Goal: Find specific page/section: Find specific page/section

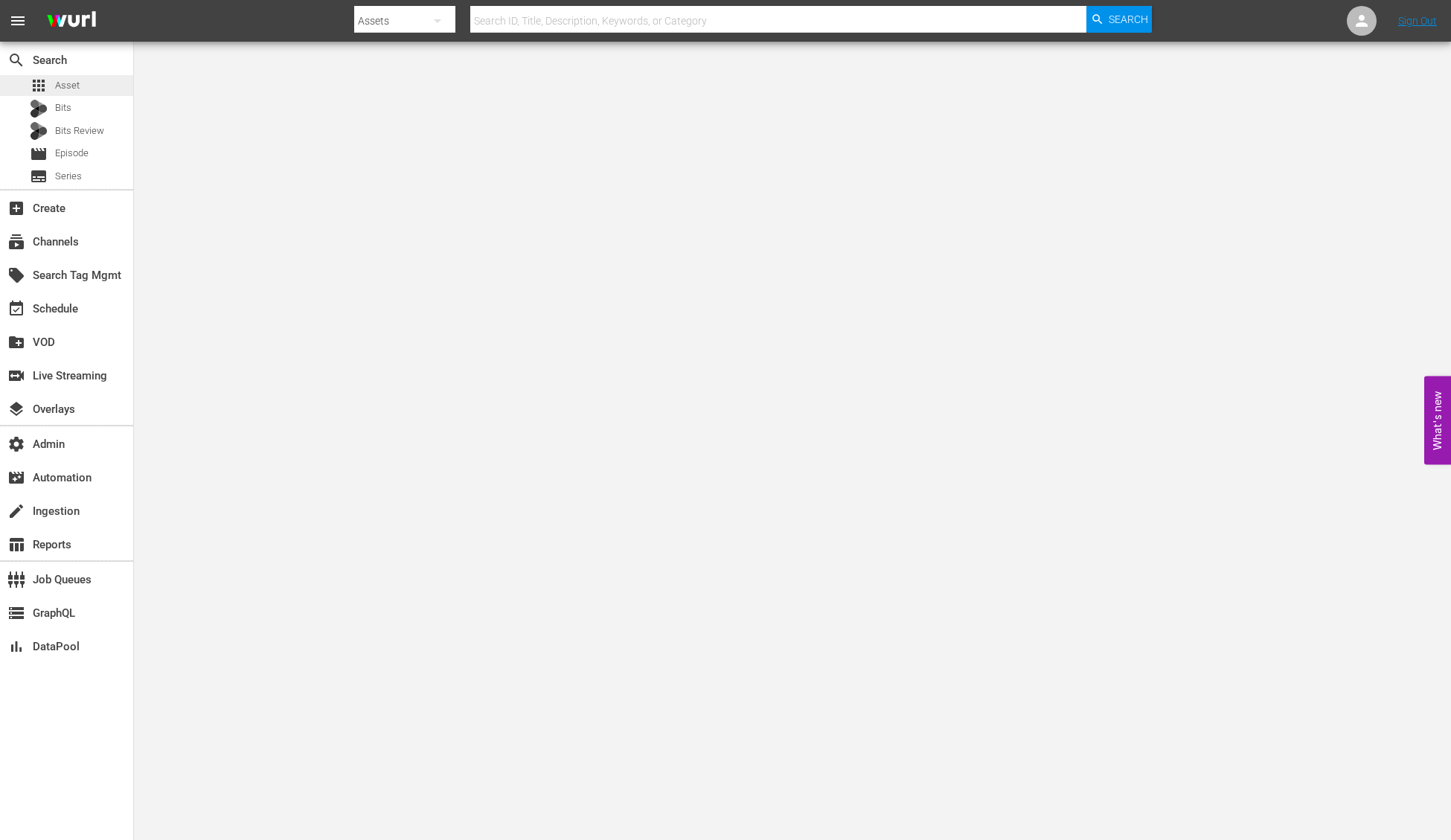
click at [59, 92] on span "Asset" at bounding box center [67, 85] width 25 height 15
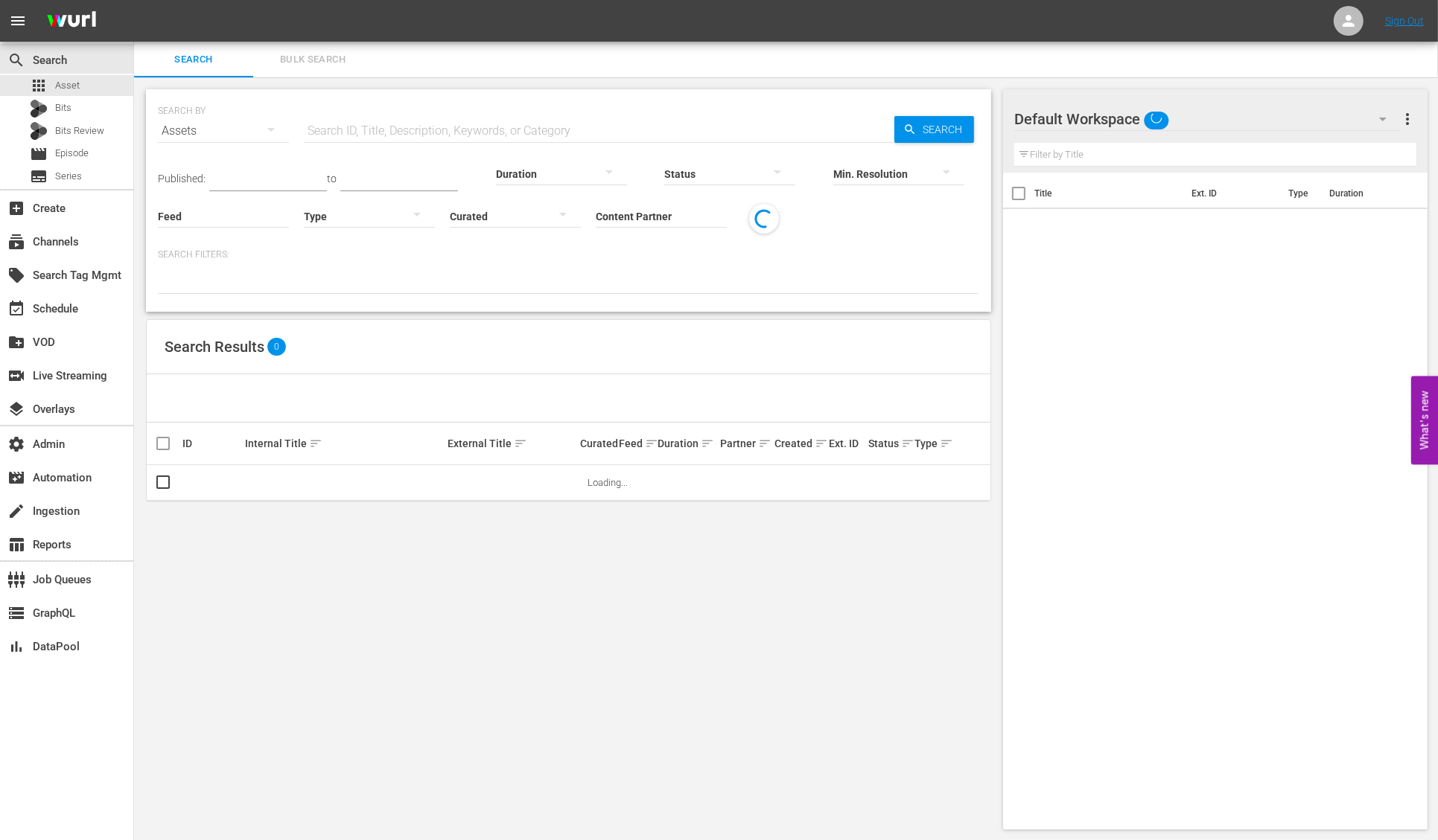
click at [384, 132] on input "text" at bounding box center [599, 131] width 591 height 36
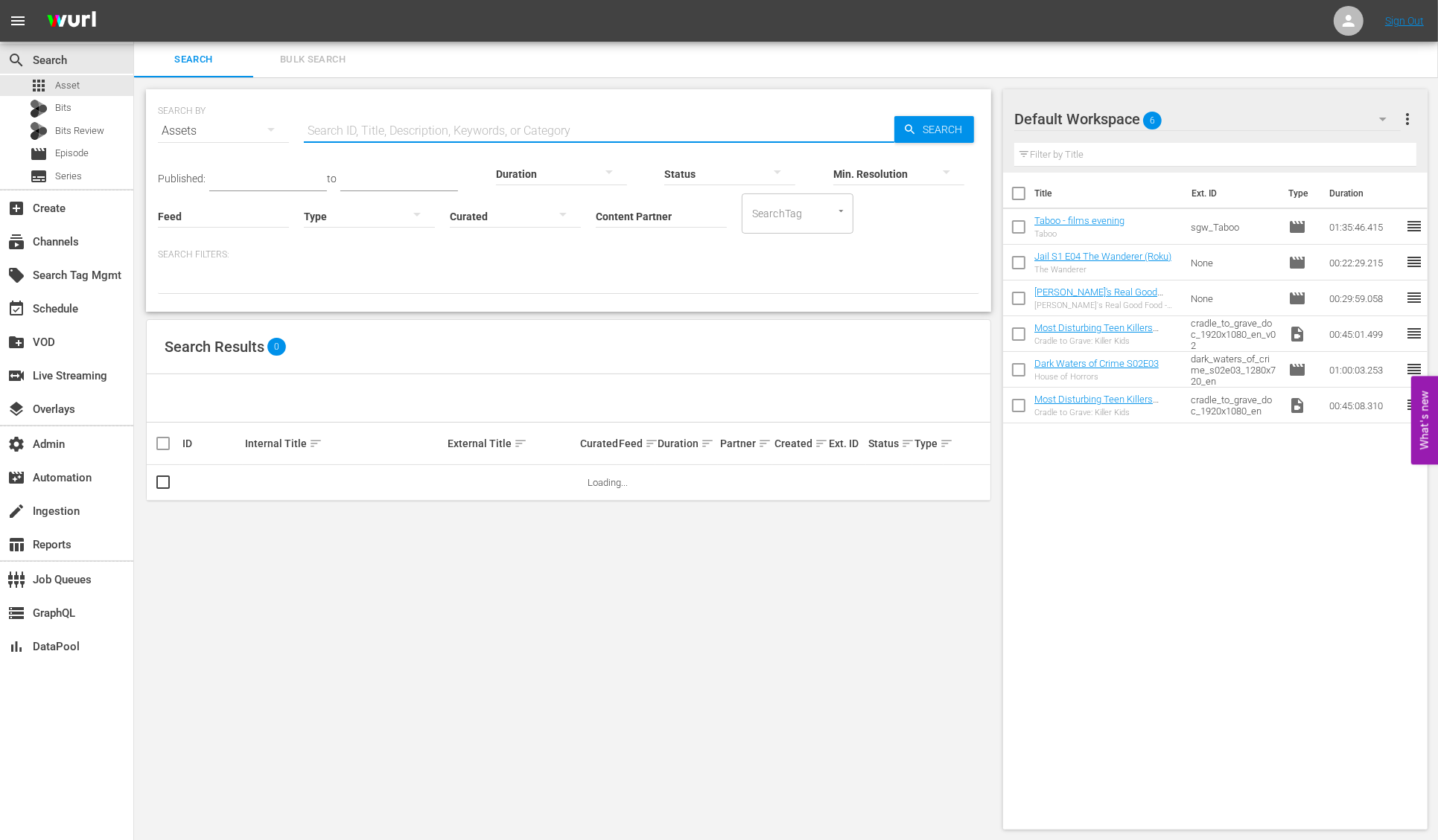
paste input "Bride and Prejudice"
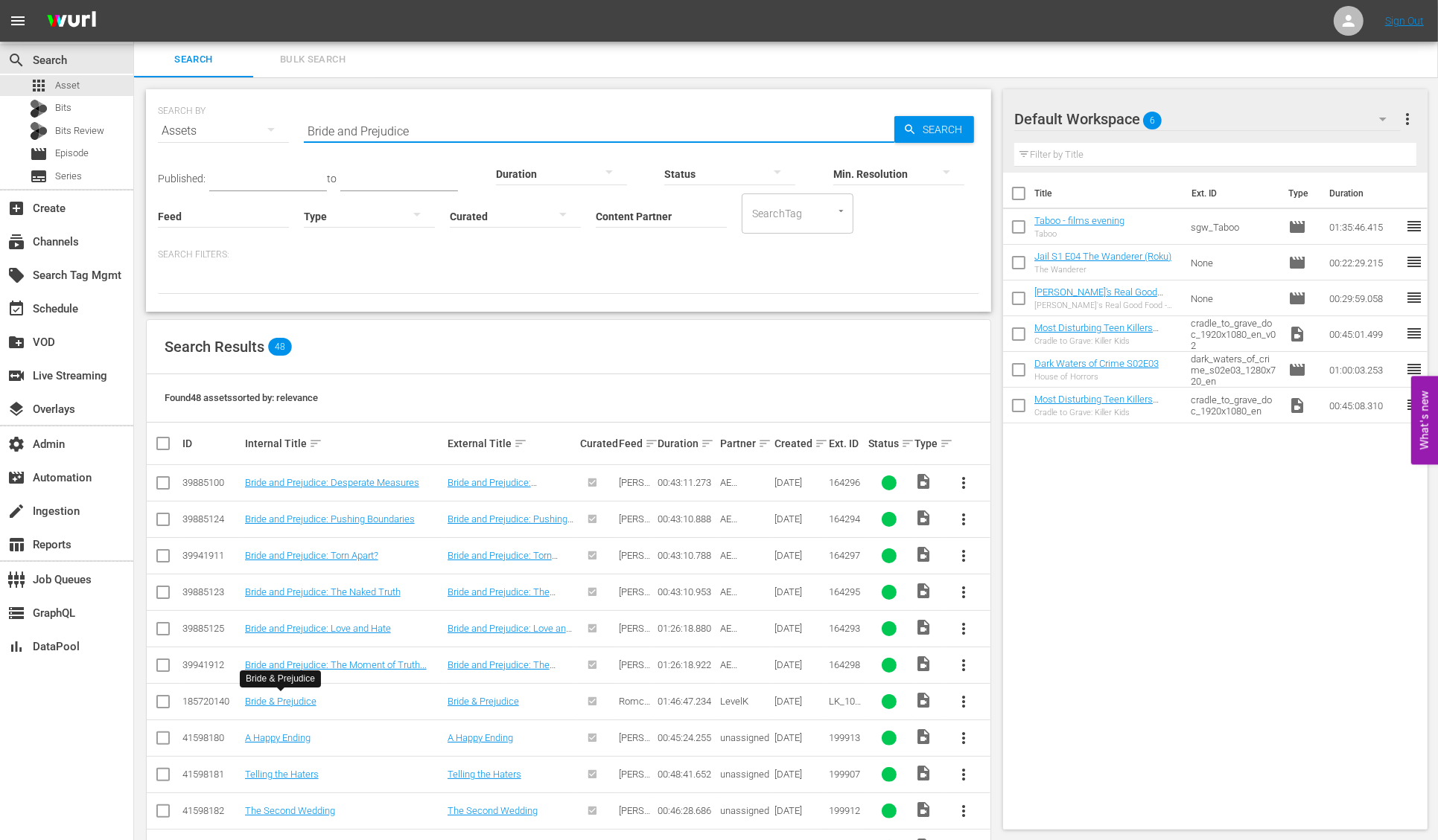
type input "Bride and Prejudice"
click at [202, 696] on div "185720140" at bounding box center [211, 701] width 58 height 11
copy div "185720140"
click at [281, 700] on link "Bride & Prejudice" at bounding box center [280, 701] width 71 height 11
